Goal: Information Seeking & Learning: Learn about a topic

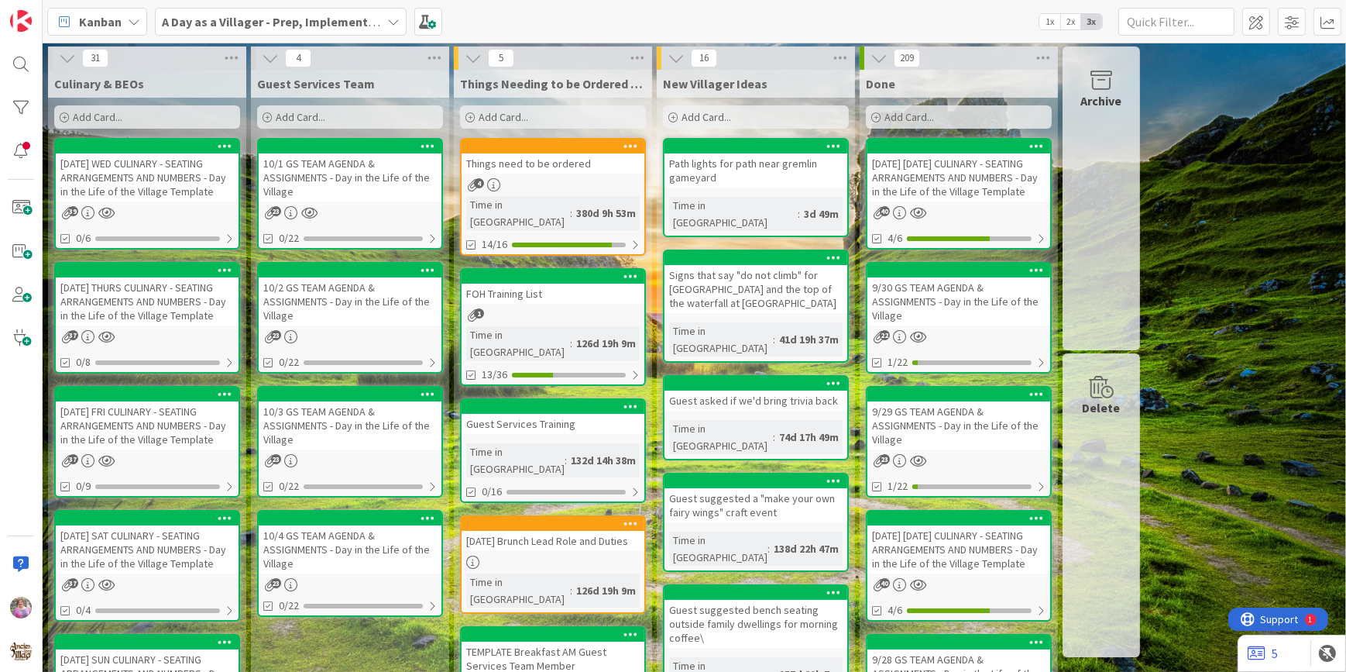
click at [154, 187] on div "[DATE] WED CULINARY - SEATING ARRANGEMENTS AND NUMBERS - Day in the Life of the…" at bounding box center [147, 177] width 183 height 48
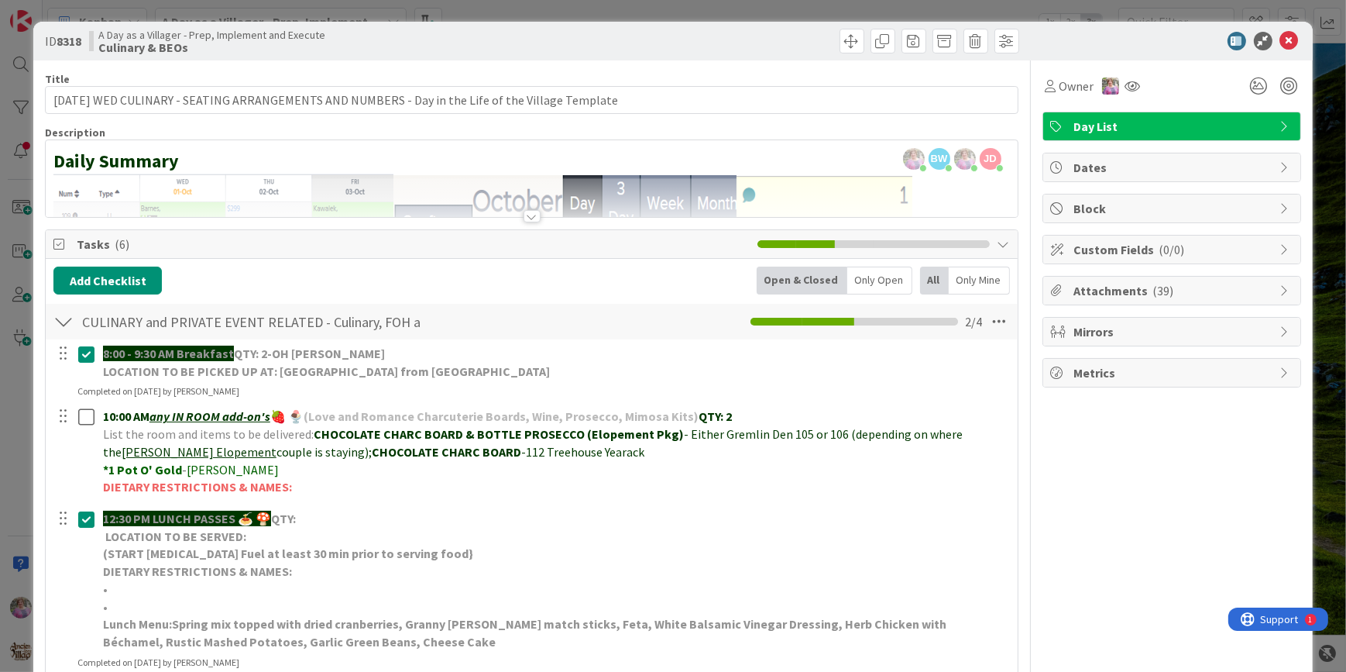
click at [1094, 287] on span "Attachments ( 39 )" at bounding box center [1173, 290] width 198 height 19
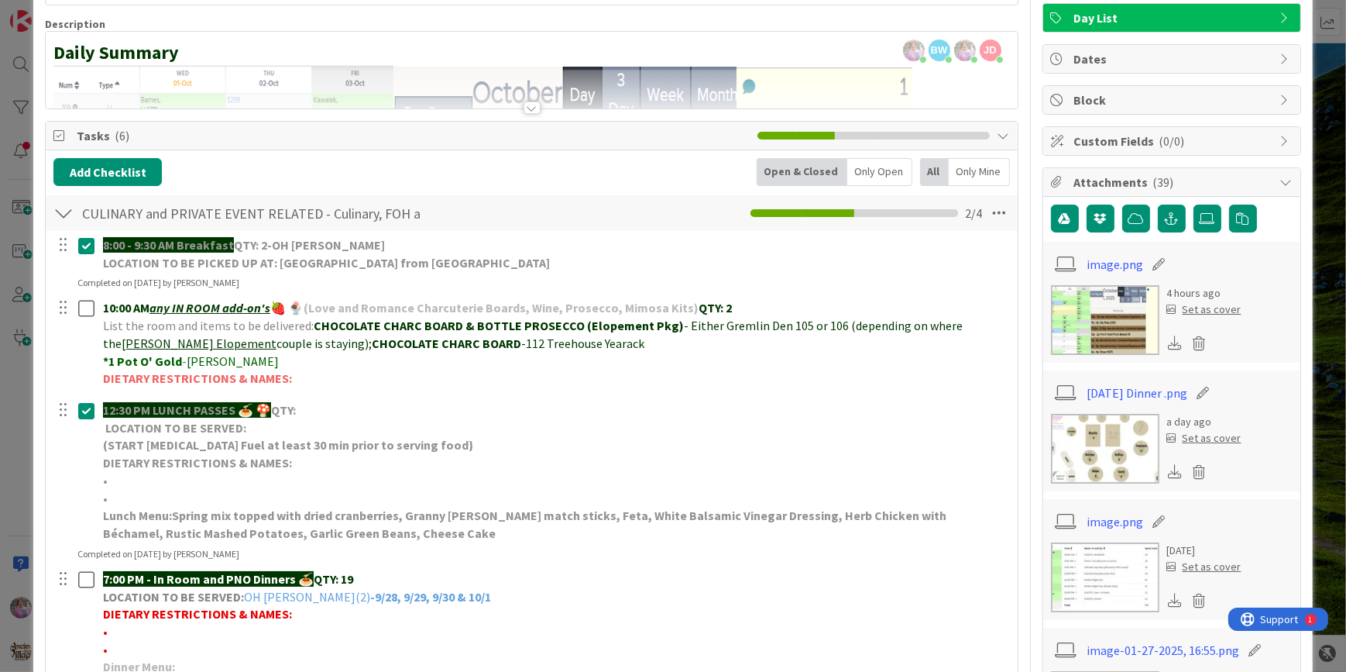
scroll to position [140, 0]
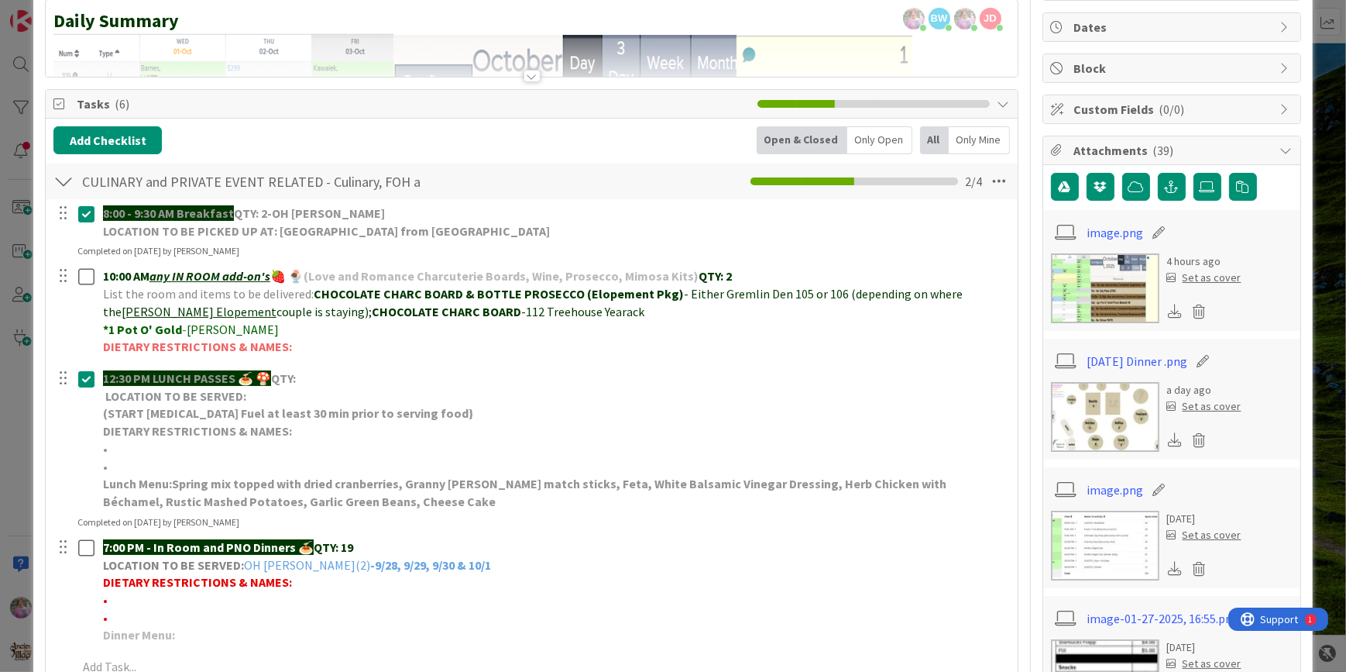
click at [1080, 421] on img at bounding box center [1105, 417] width 108 height 70
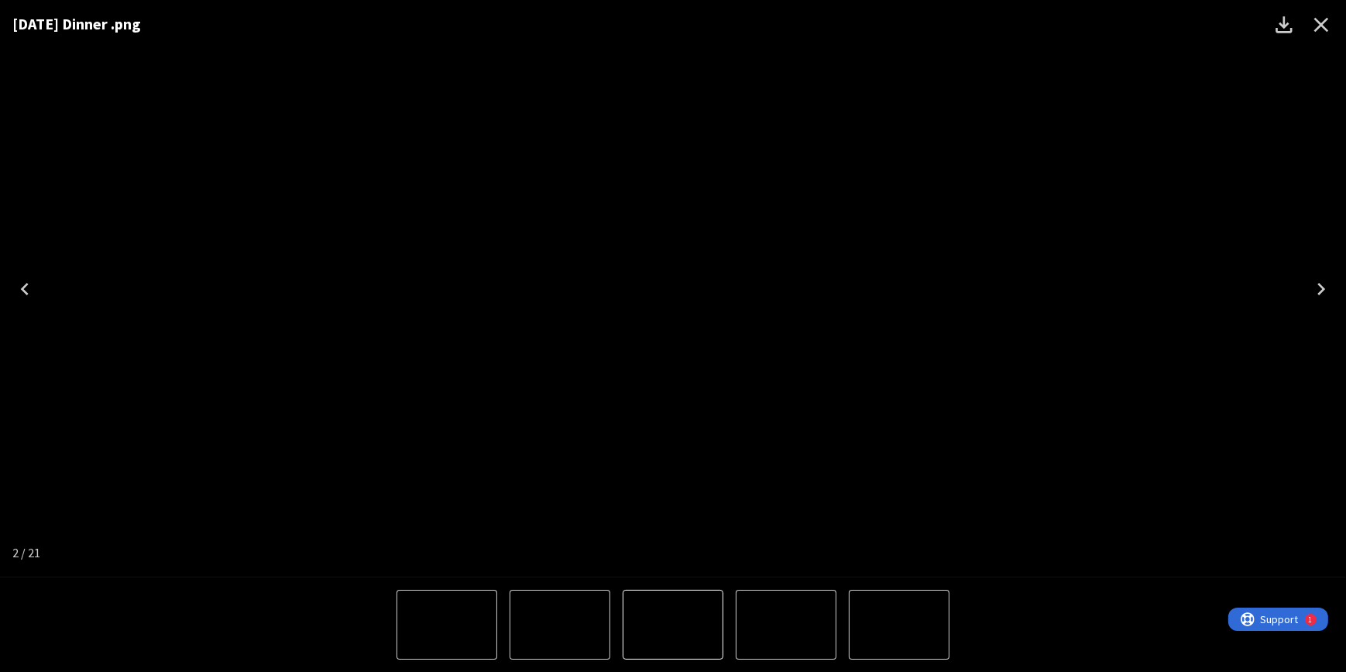
click at [1331, 15] on icon "Close" at bounding box center [1321, 24] width 25 height 25
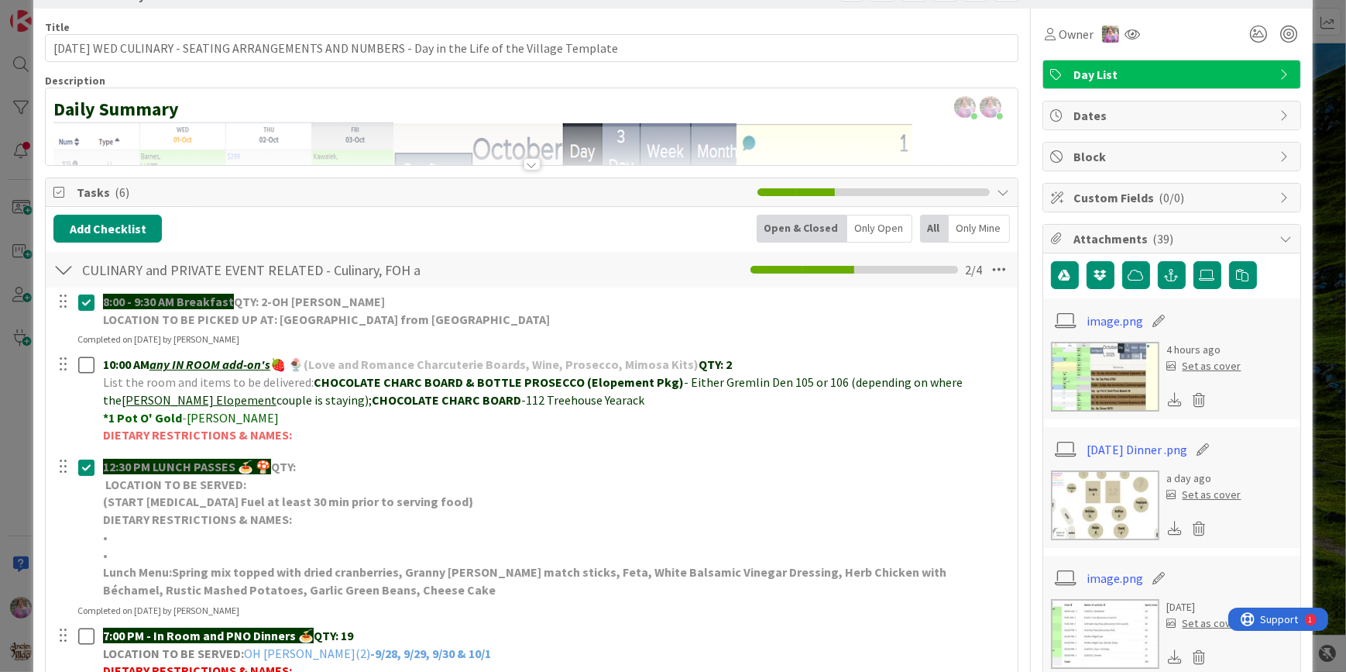
scroll to position [0, 0]
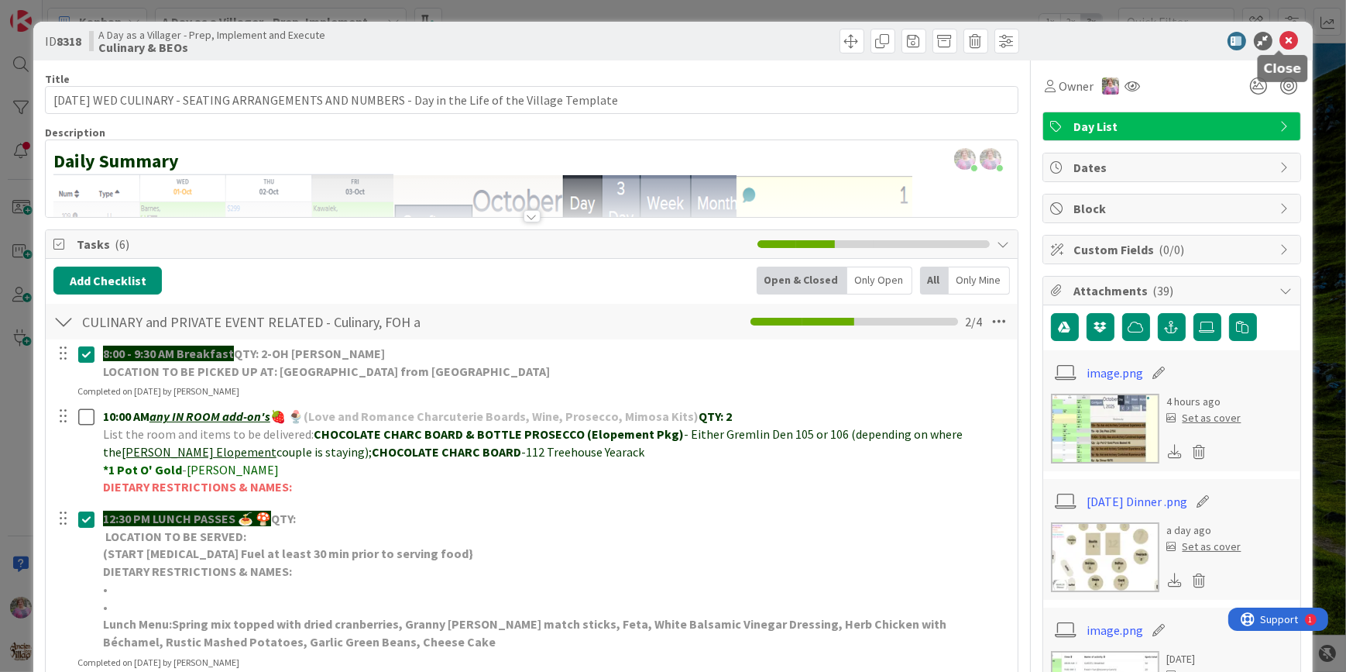
click at [1280, 43] on icon at bounding box center [1289, 41] width 19 height 19
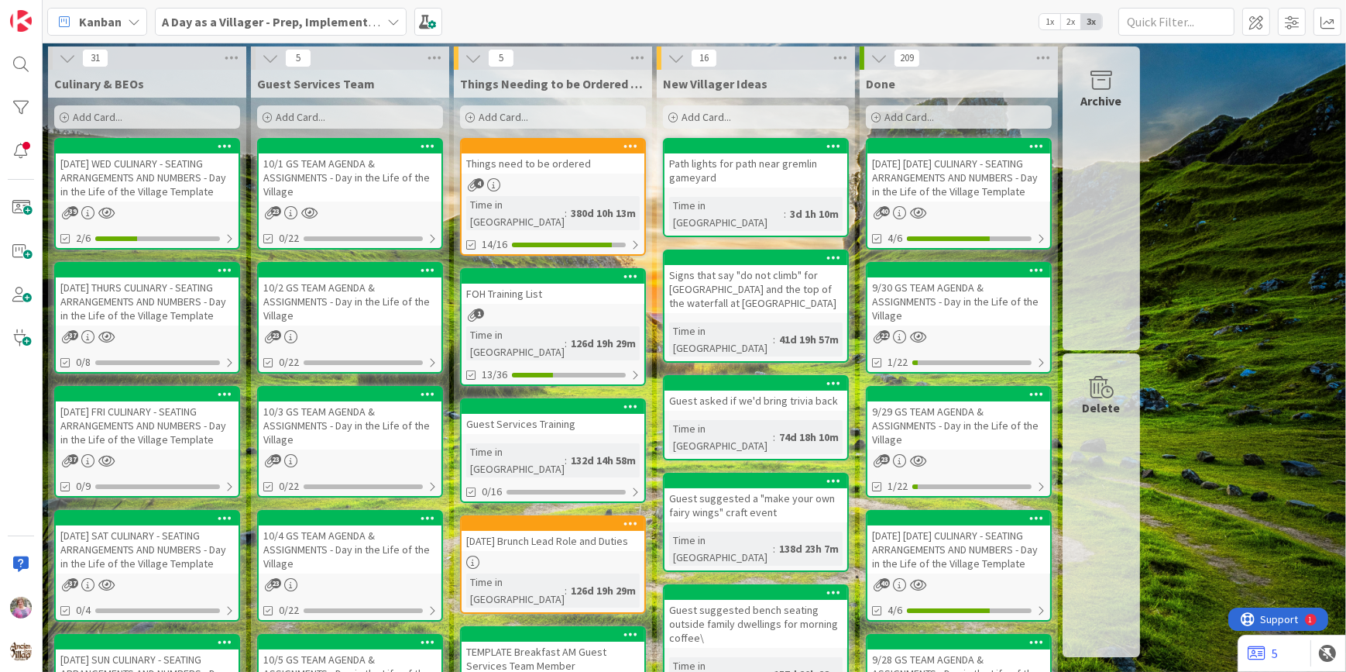
click at [349, 194] on div "10/1 GS TEAM AGENDA & ASSIGNMENTS - Day in the Life of the Village" at bounding box center [350, 177] width 183 height 48
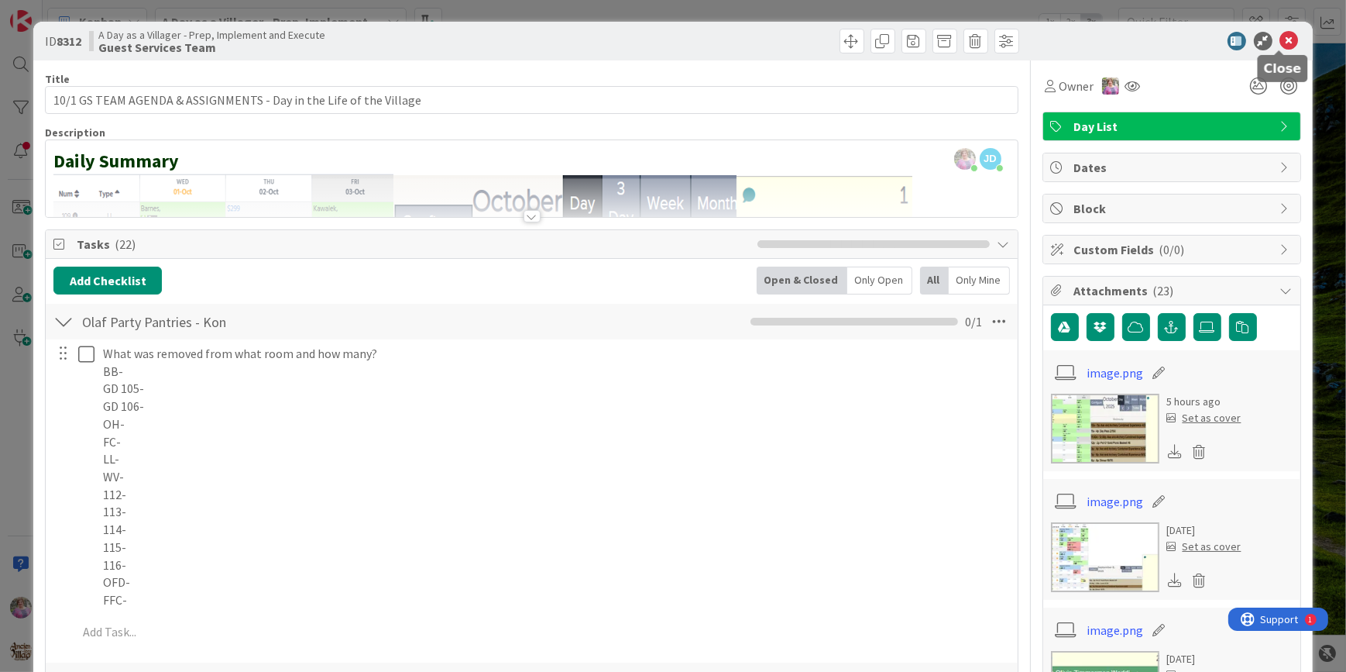
click at [1280, 46] on icon at bounding box center [1289, 41] width 19 height 19
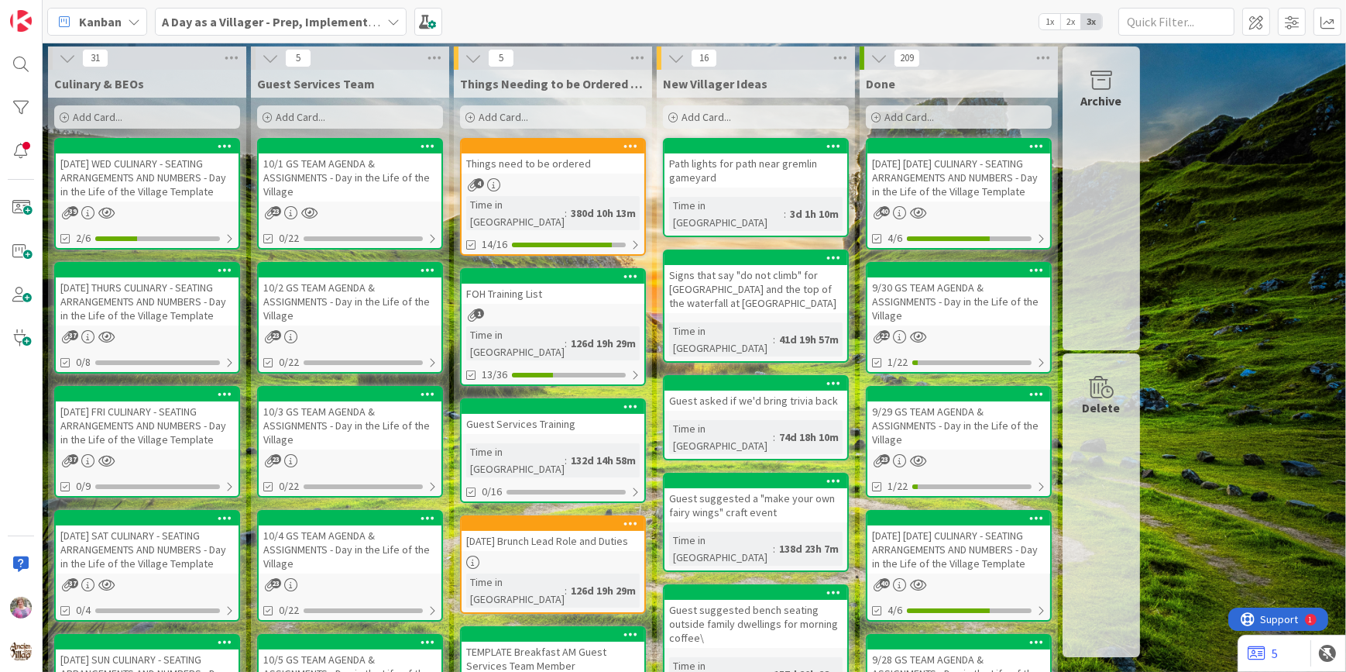
click at [398, 309] on div "10/2 GS TEAM AGENDA & ASSIGNMENTS - Day in the Life of the Village" at bounding box center [350, 301] width 183 height 48
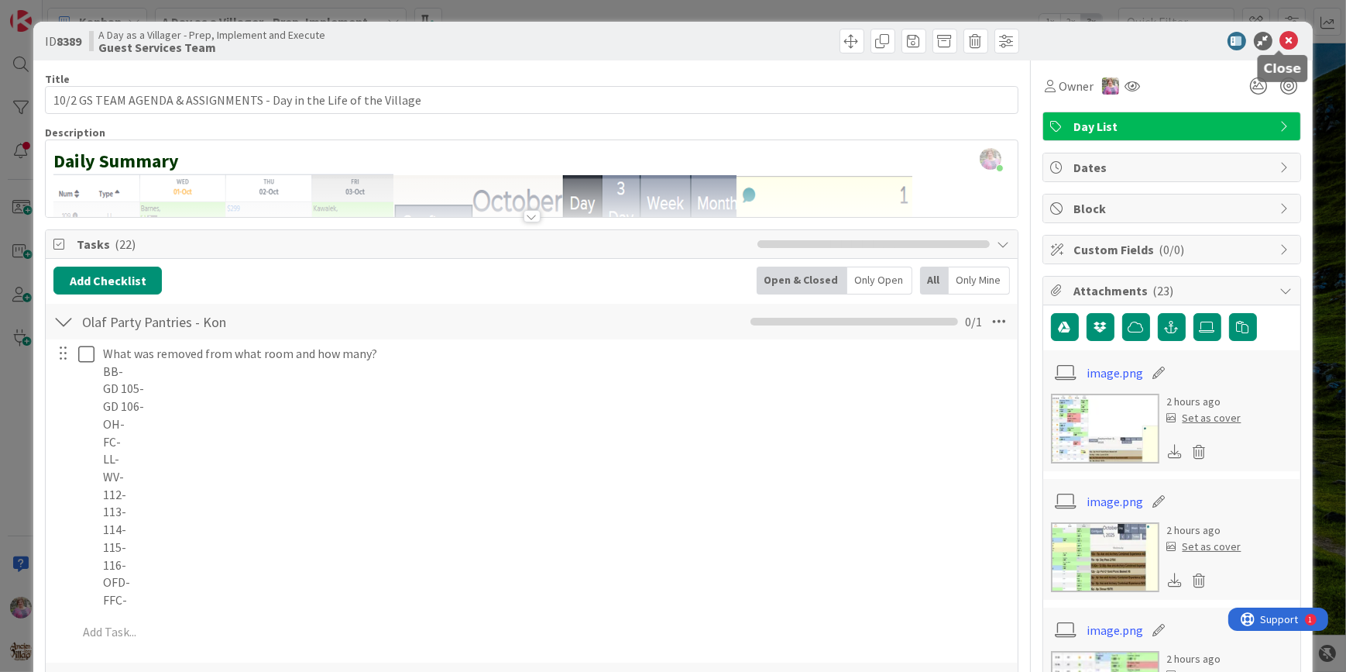
click at [1280, 40] on icon at bounding box center [1289, 41] width 19 height 19
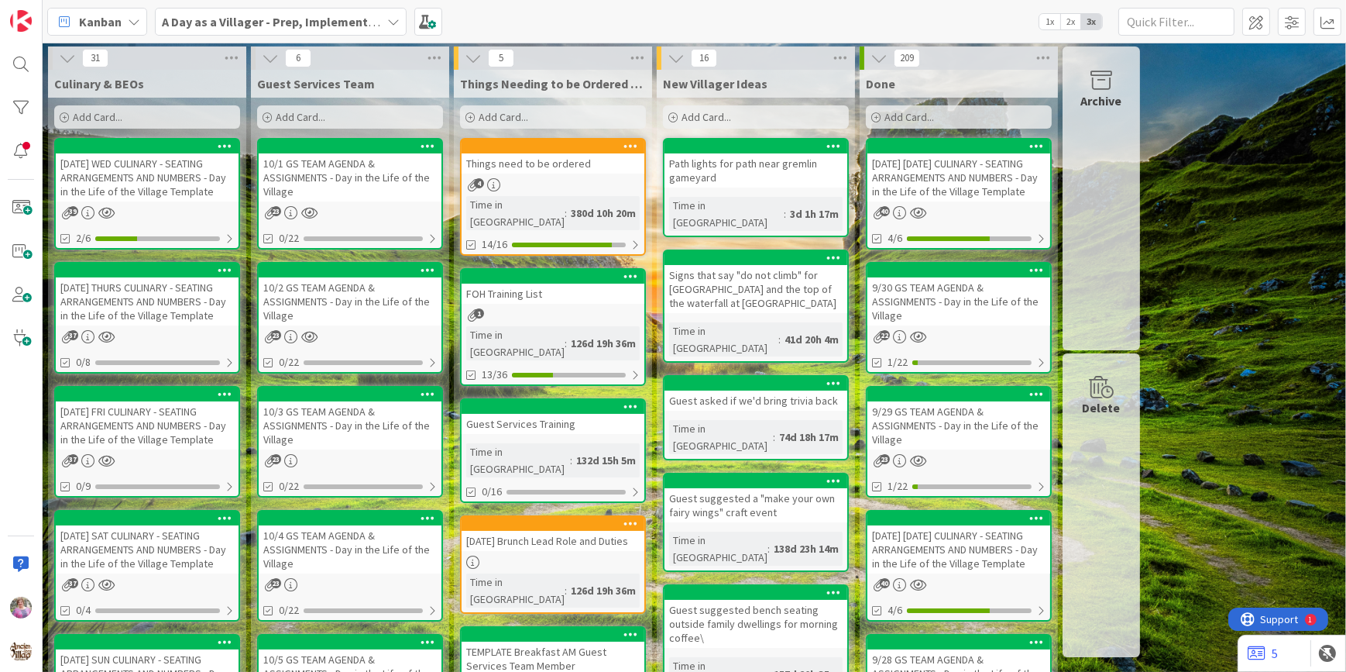
click at [300, 412] on div "10/3 GS TEAM AGENDA & ASSIGNMENTS - Day in the Life of the Village" at bounding box center [350, 425] width 183 height 48
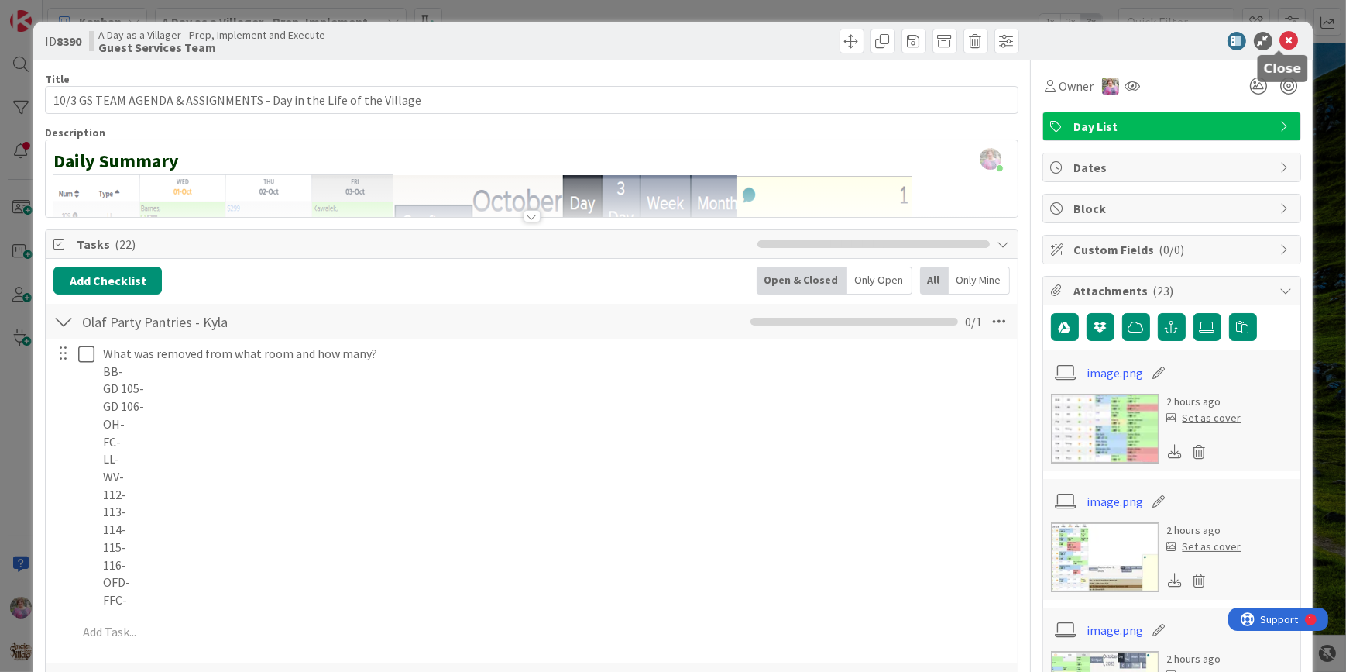
click at [1280, 46] on icon at bounding box center [1289, 41] width 19 height 19
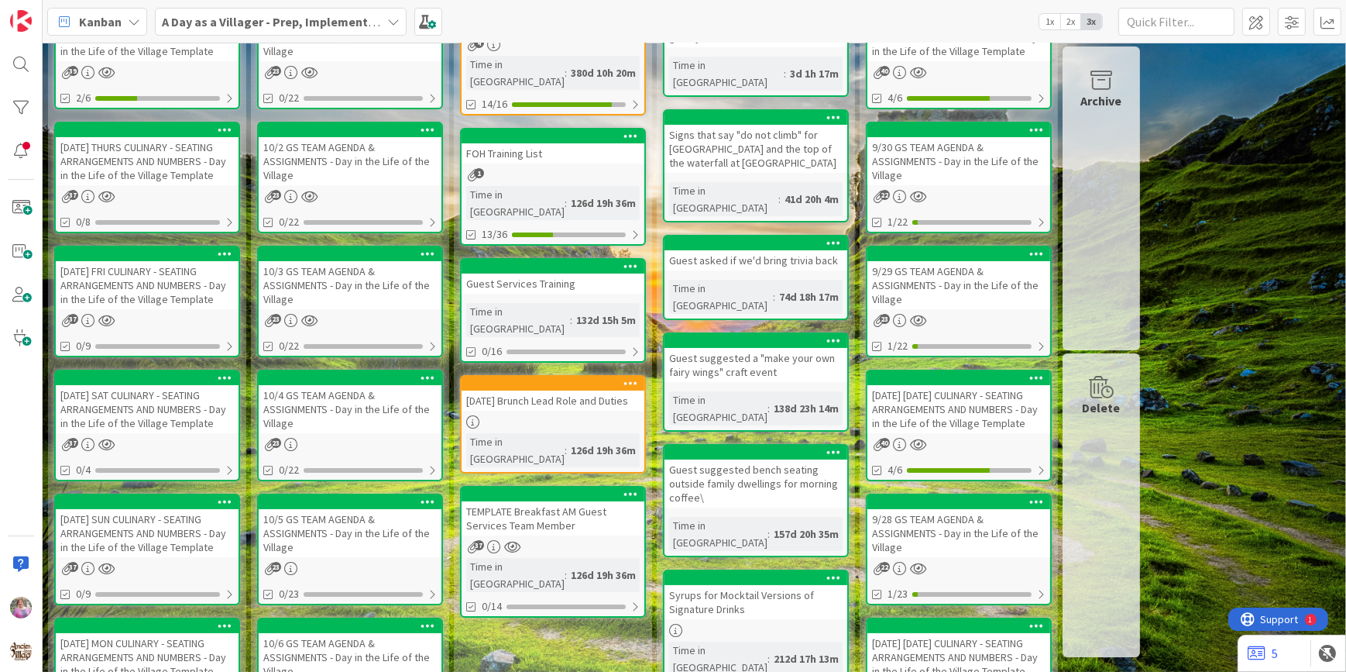
scroll to position [281, 0]
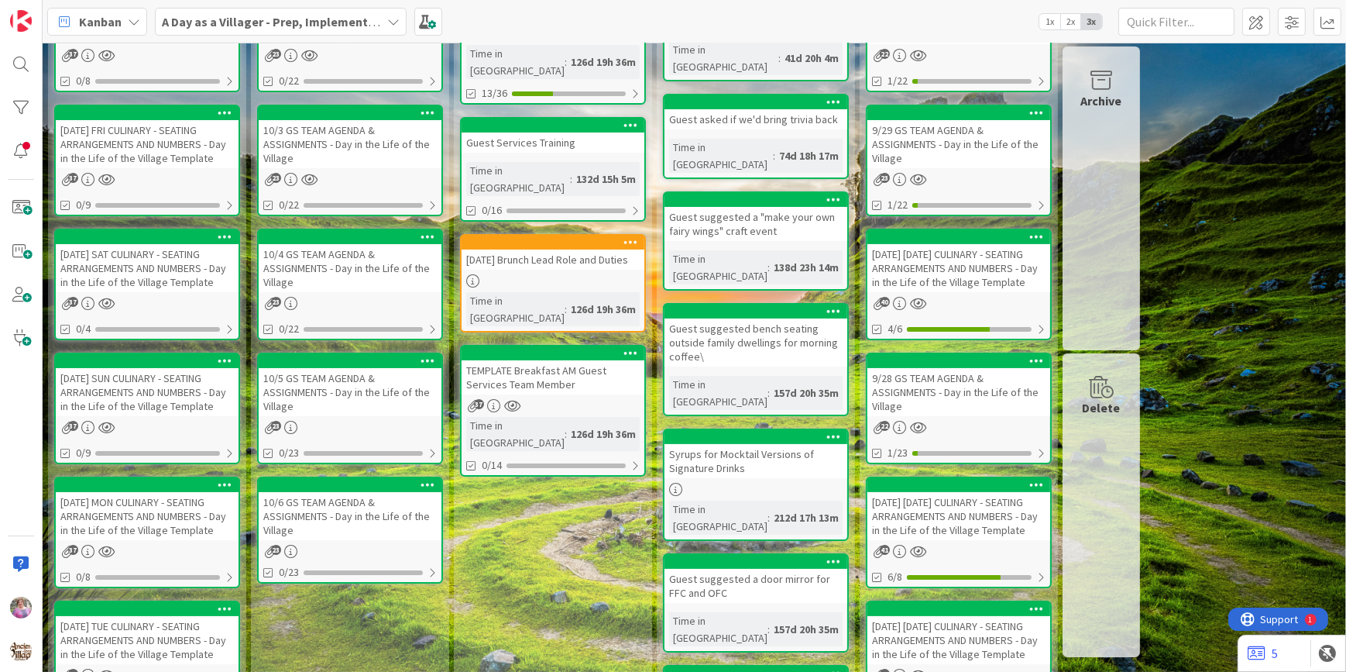
click at [366, 273] on div "10/4 GS TEAM AGENDA & ASSIGNMENTS - Day in the Life of the Village" at bounding box center [350, 268] width 183 height 48
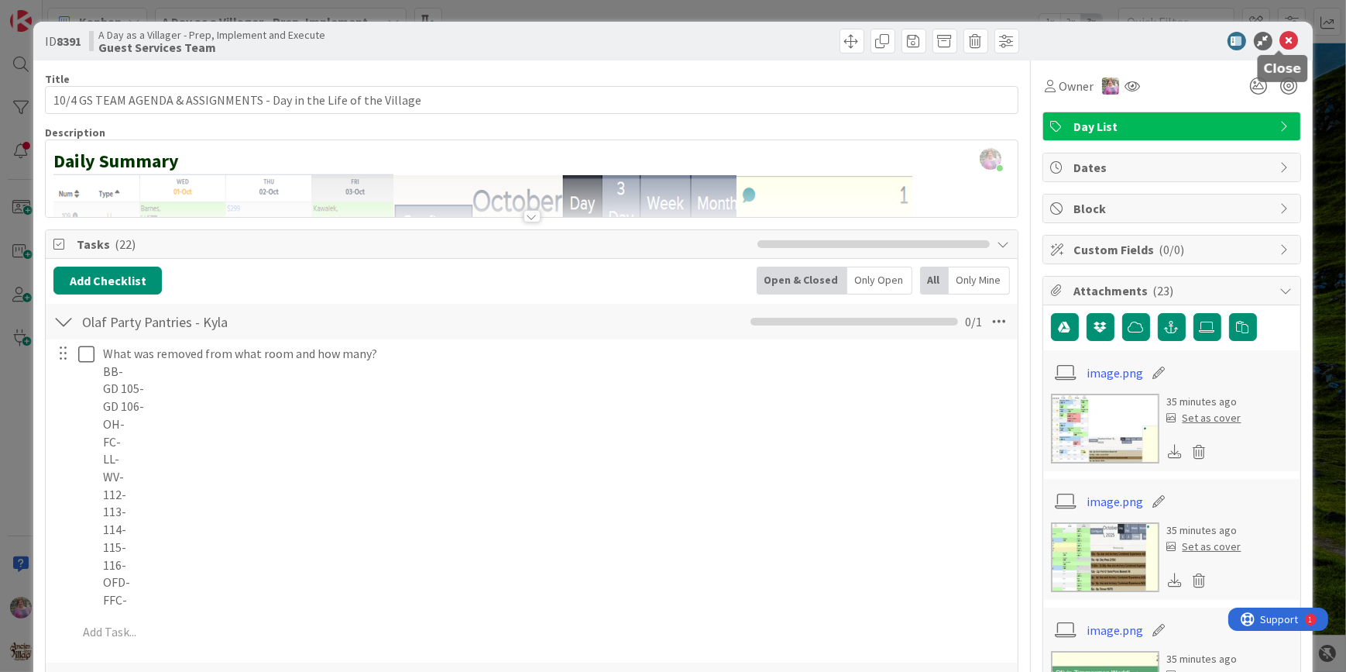
click at [1280, 40] on icon at bounding box center [1289, 41] width 19 height 19
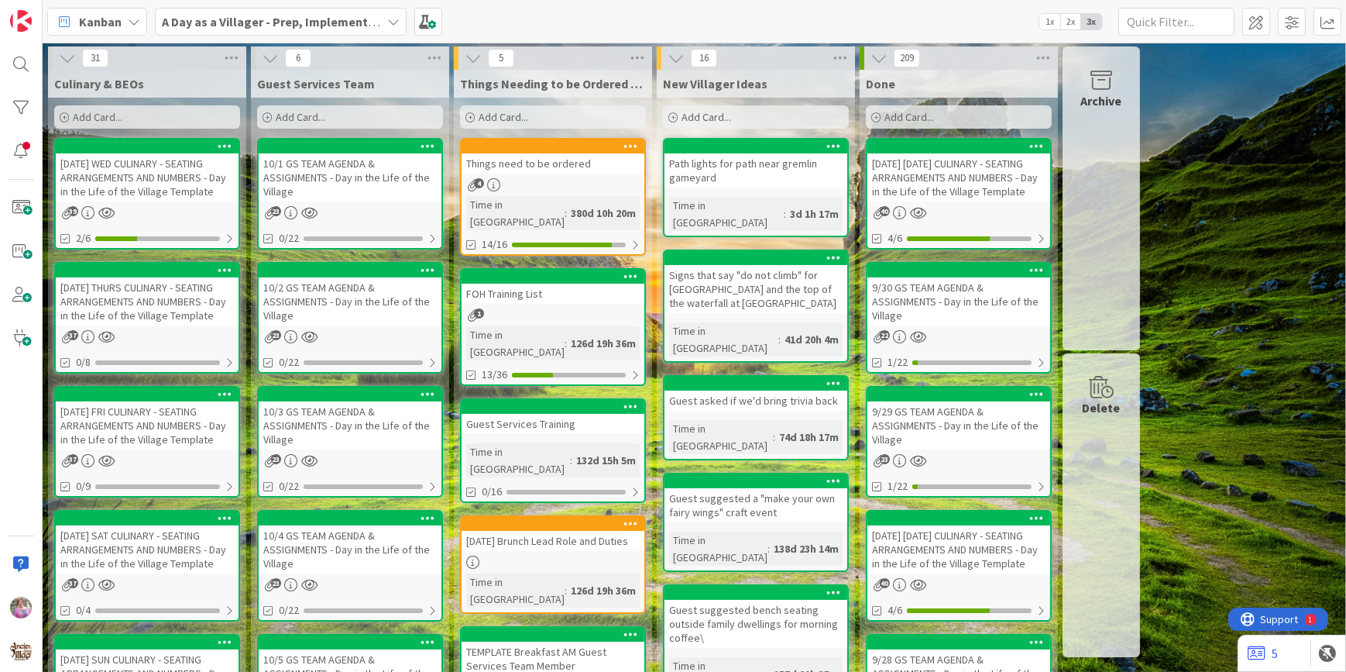
click at [346, 301] on div "10/2 GS TEAM AGENDA & ASSIGNMENTS - Day in the Life of the Village" at bounding box center [350, 301] width 183 height 48
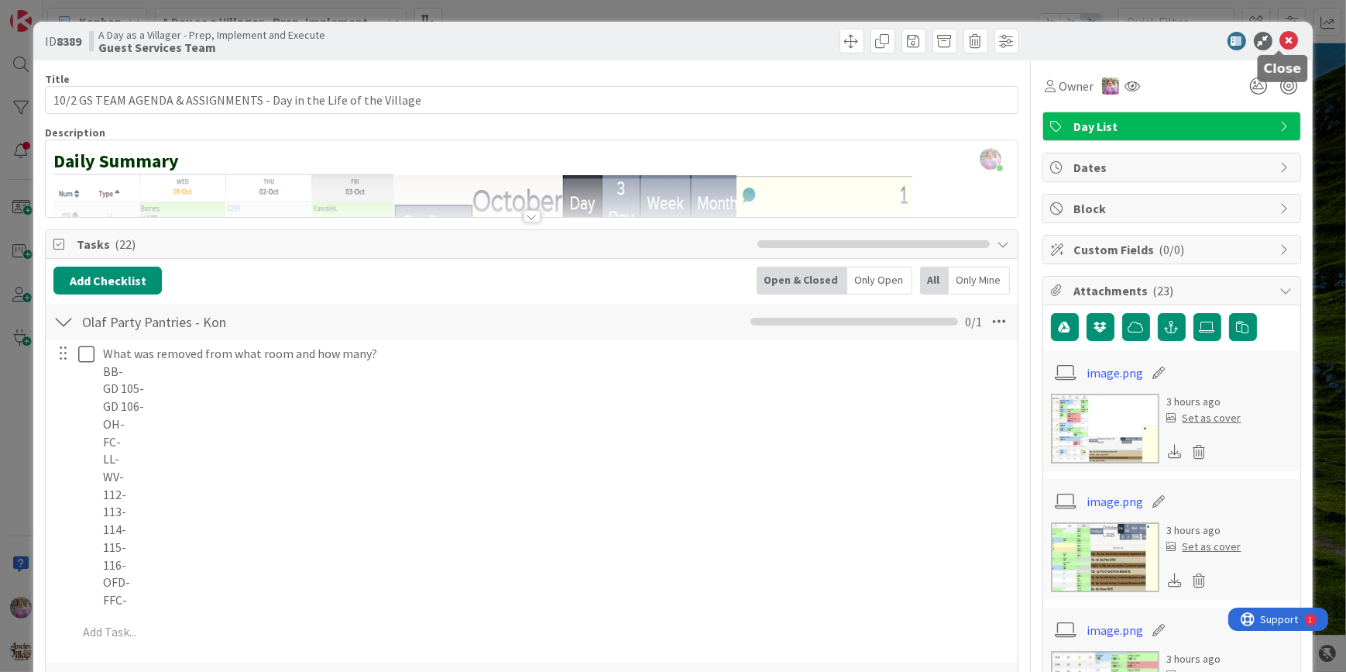
click at [1280, 36] on icon at bounding box center [1289, 41] width 19 height 19
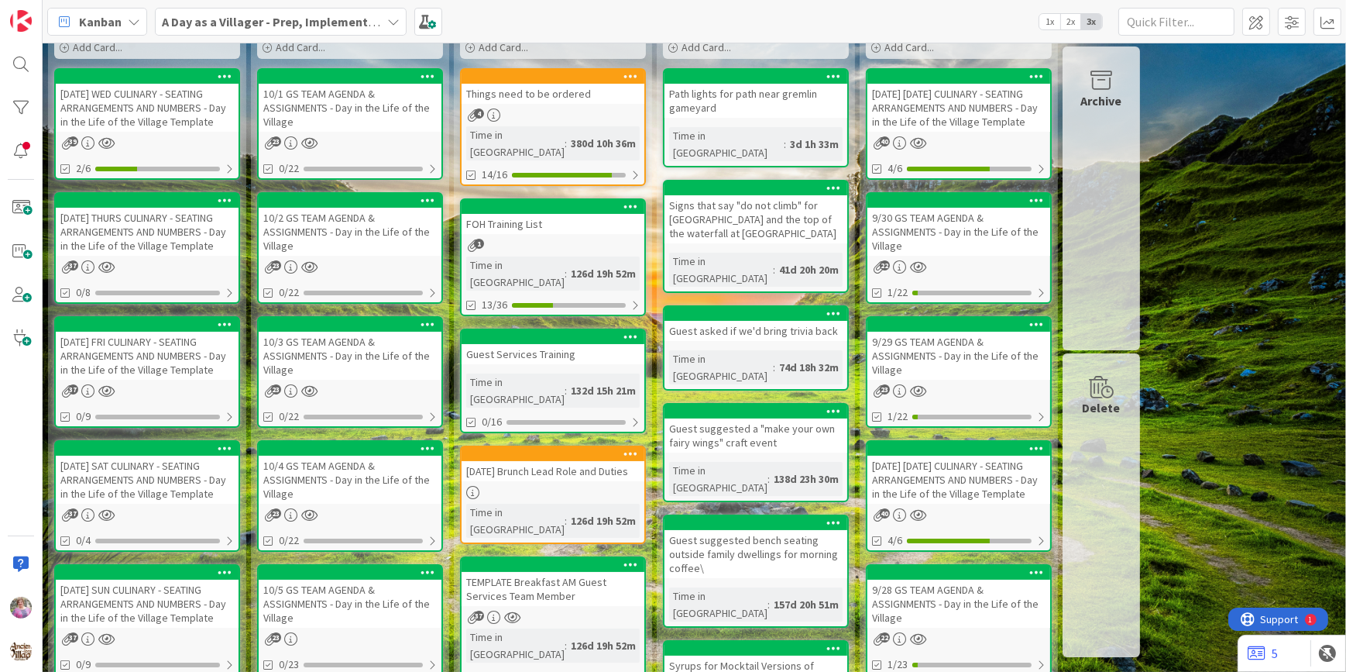
click at [310, 354] on div "10/3 GS TEAM AGENDA & ASSIGNMENTS - Day in the Life of the Village" at bounding box center [350, 355] width 183 height 48
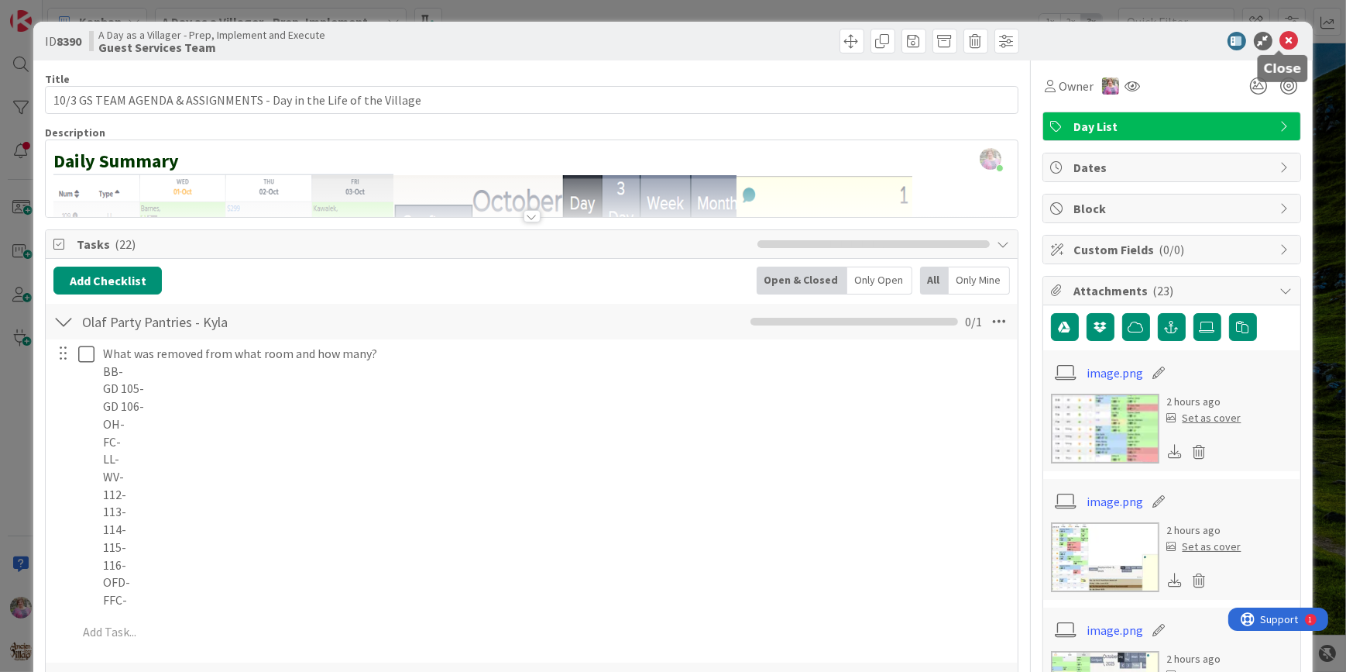
click at [1280, 39] on icon at bounding box center [1289, 41] width 19 height 19
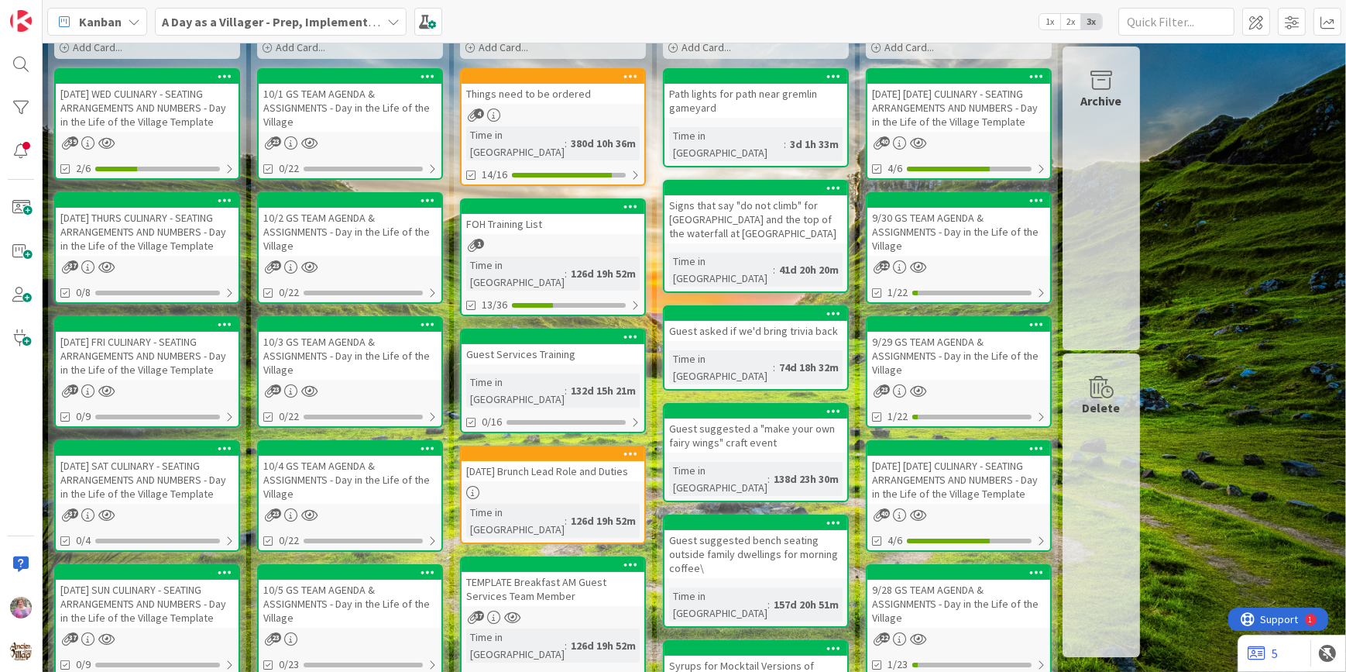
click at [327, 469] on div "10/4 GS TEAM AGENDA & ASSIGNMENTS - Day in the Life of the Village" at bounding box center [350, 479] width 183 height 48
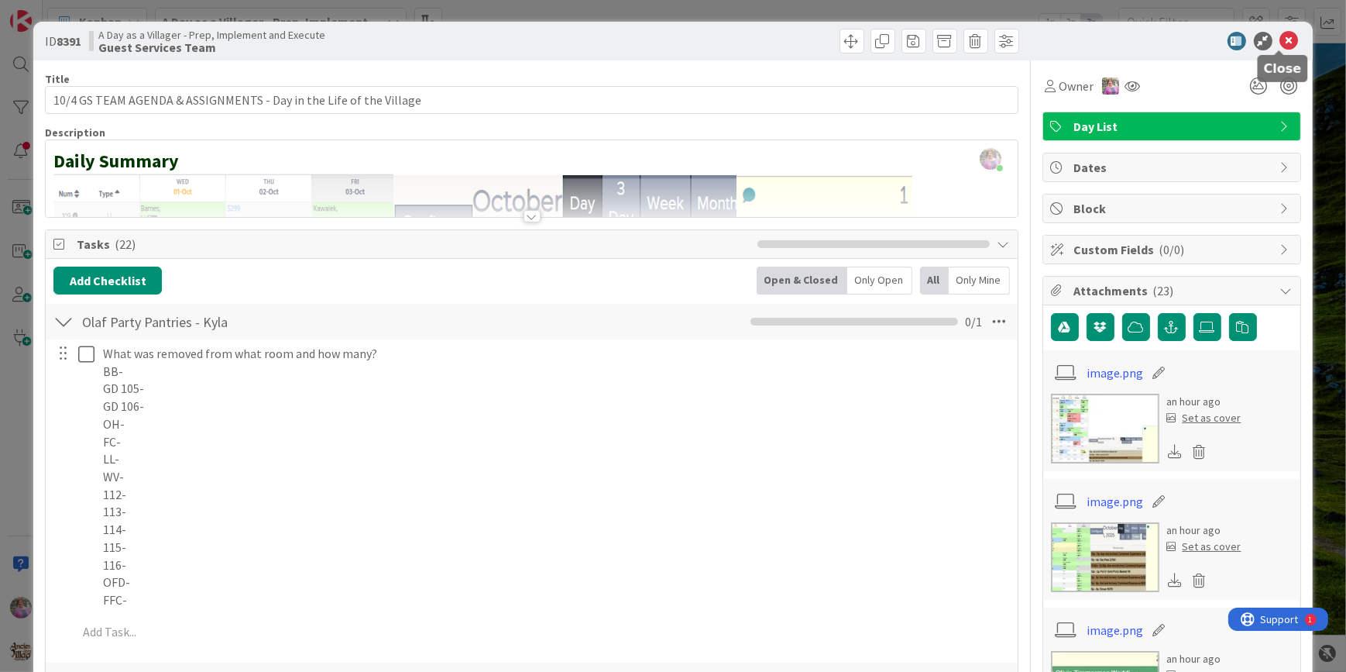
click at [1280, 46] on icon at bounding box center [1289, 41] width 19 height 19
